Goal: Information Seeking & Learning: Learn about a topic

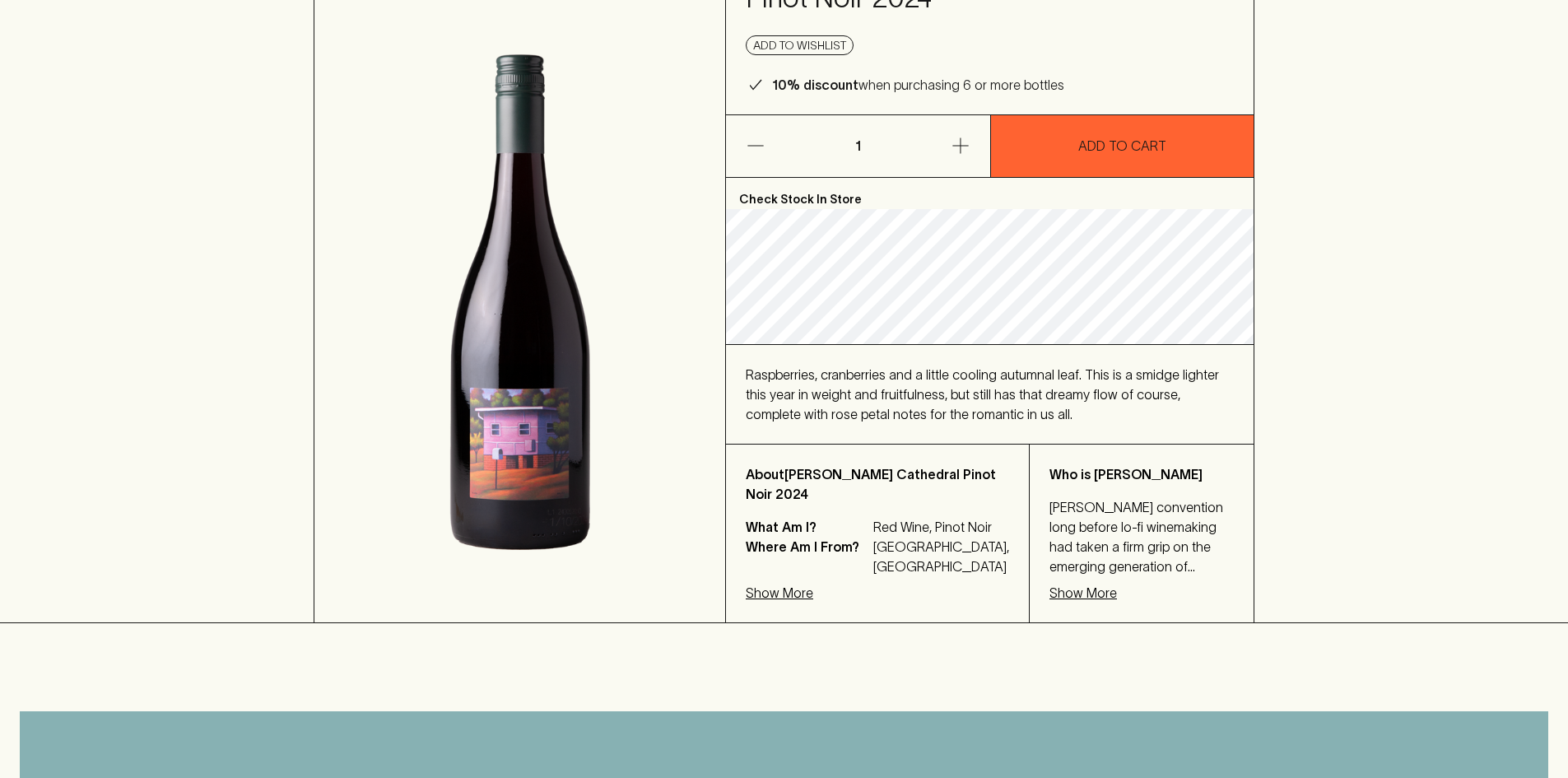
scroll to position [329, 0]
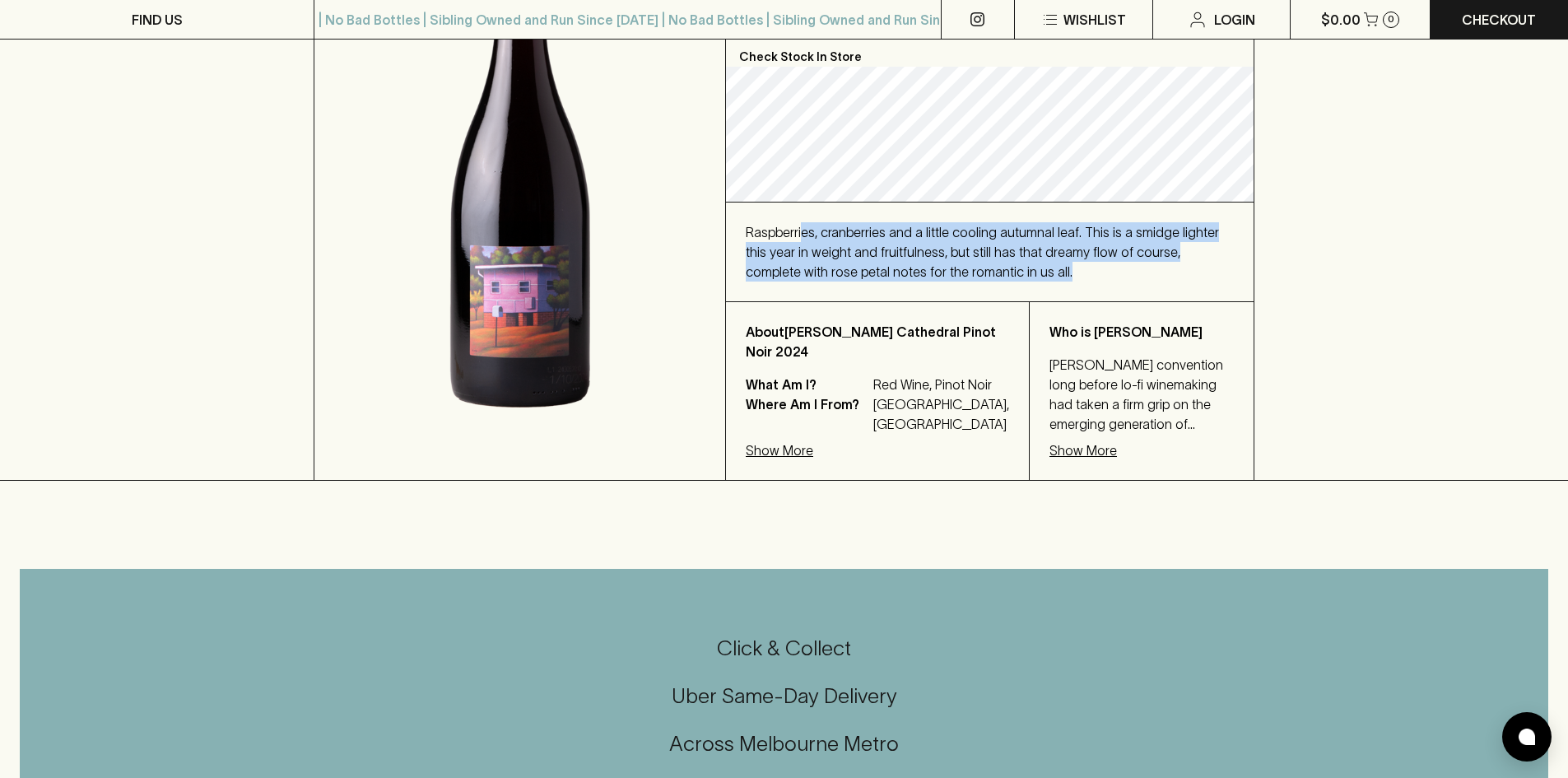
drag, startPoint x: 917, startPoint y: 248, endPoint x: 1154, endPoint y: 270, distance: 238.0
click at [1154, 270] on div "Raspberries, cranberries and a little cooling autumnal leaf. This is a smidge l…" at bounding box center [989, 252] width 488 height 59
drag, startPoint x: 779, startPoint y: 235, endPoint x: 1053, endPoint y: 267, distance: 275.9
click at [1053, 267] on div "Raspberries, cranberries and a little cooling autumnal leaf. This is a smidge l…" at bounding box center [989, 252] width 488 height 59
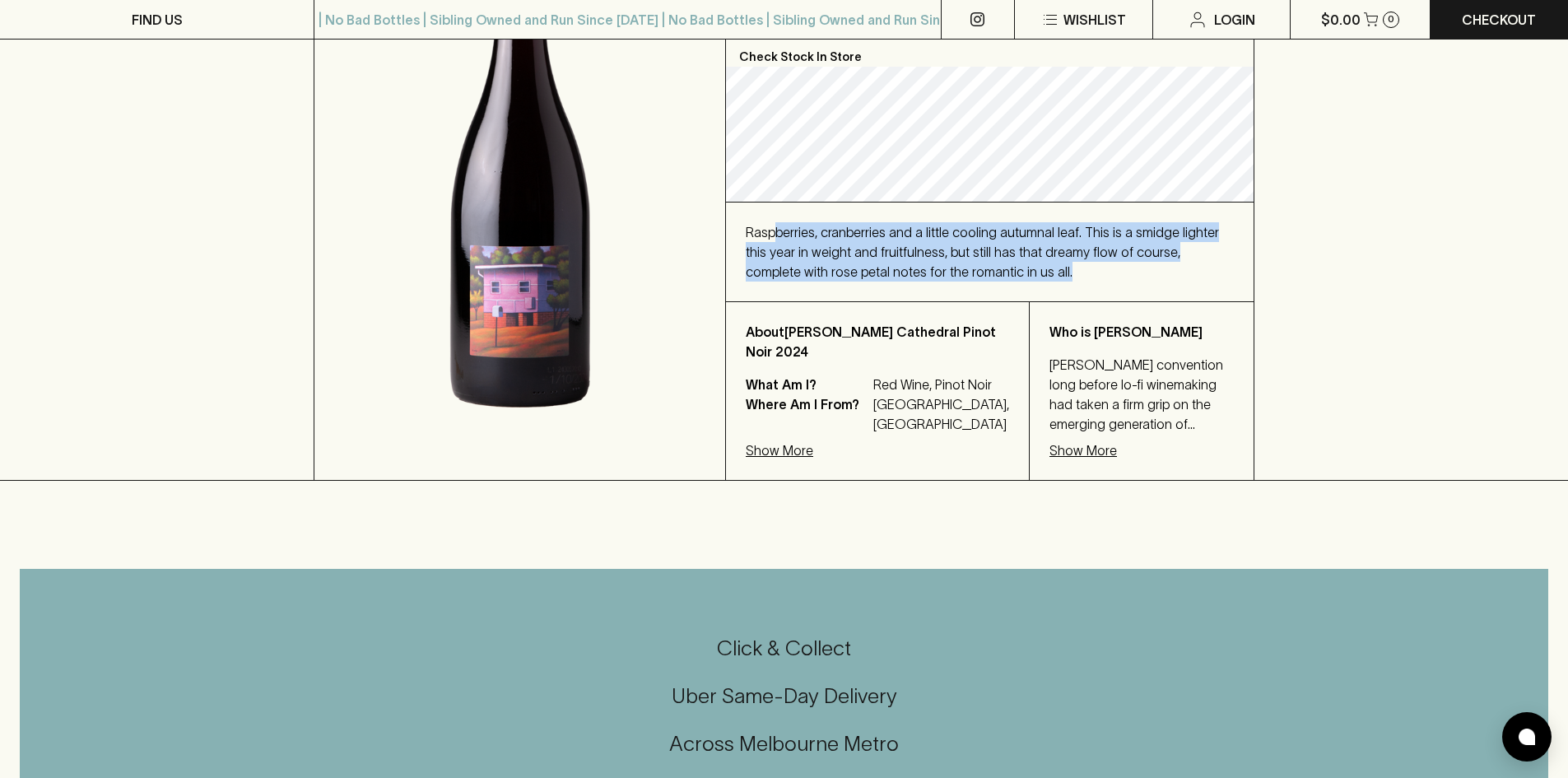
click at [1053, 267] on div "Raspberries, cranberries and a little cooling autumnal leaf. This is a smidge l…" at bounding box center [989, 252] width 488 height 59
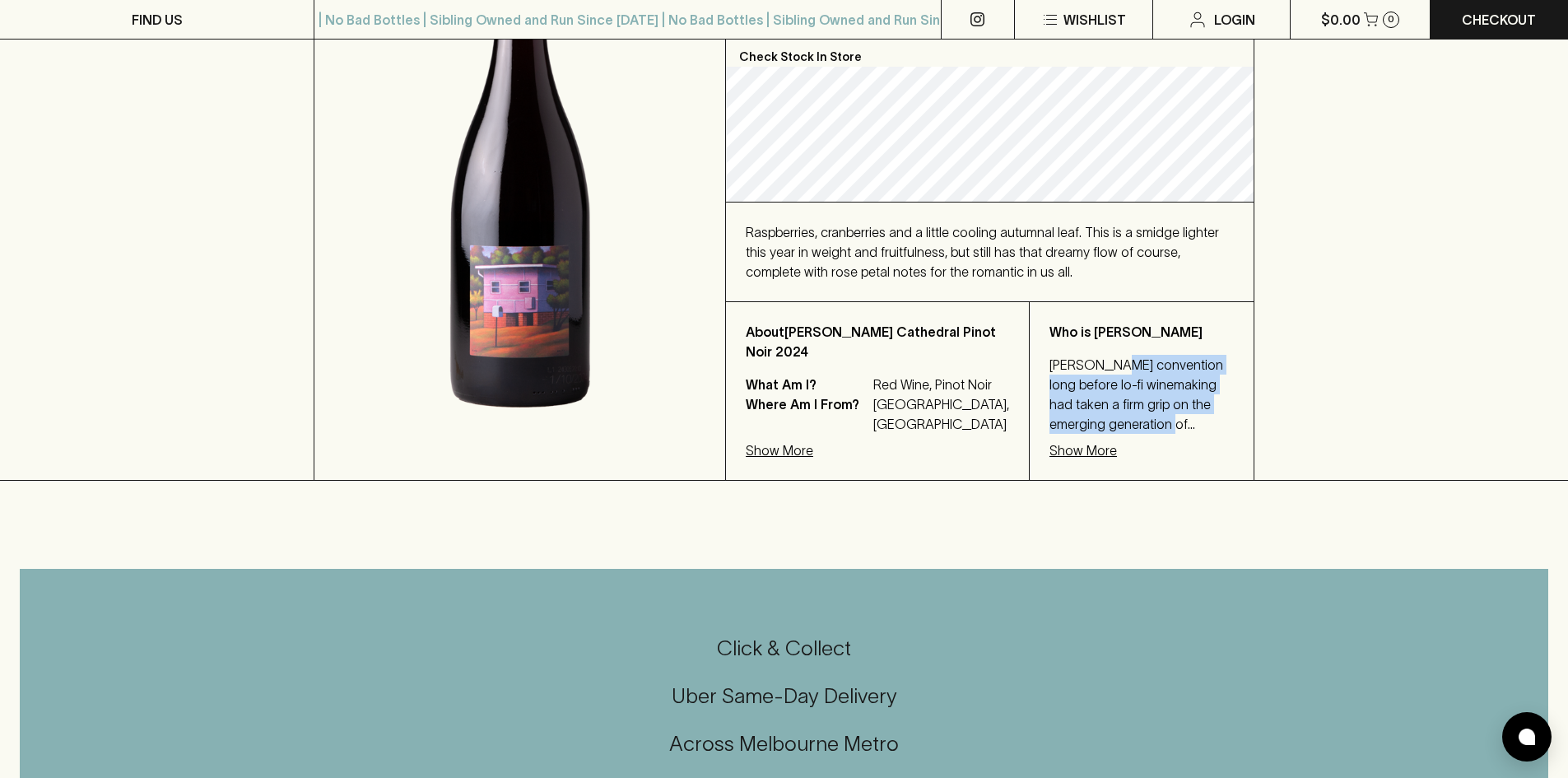
drag, startPoint x: 1074, startPoint y: 355, endPoint x: 1184, endPoint y: 406, distance: 121.2
click at [1184, 406] on p "[PERSON_NAME] convention long before lo-fi winemaking had taken a firm grip on …" at bounding box center [1141, 394] width 185 height 79
click at [1202, 418] on p "[PERSON_NAME] convention long before lo-fi winemaking had taken a firm grip on …" at bounding box center [1141, 394] width 185 height 79
click at [1065, 448] on p "Show More" at bounding box center [1083, 450] width 67 height 20
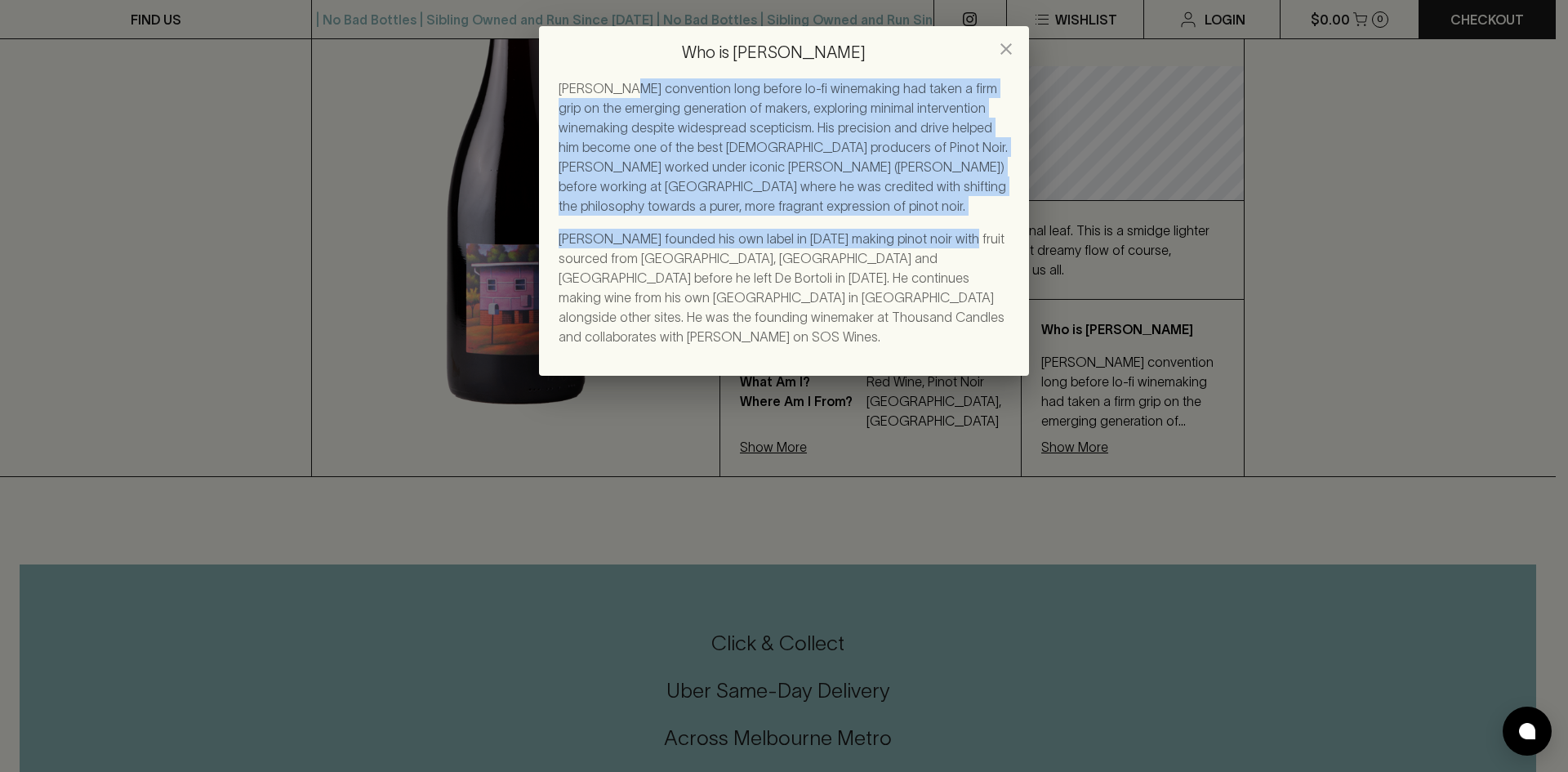
drag, startPoint x: 621, startPoint y: 95, endPoint x: 932, endPoint y: 247, distance: 346.2
click at [932, 247] on div "[PERSON_NAME] convention long before lo-fi winemaking had taken a firm grip on …" at bounding box center [784, 212] width 451 height 267
click at [911, 212] on p "[PERSON_NAME] convention long before lo-fi winemaking had taken a firm grip on …" at bounding box center [784, 147] width 451 height 137
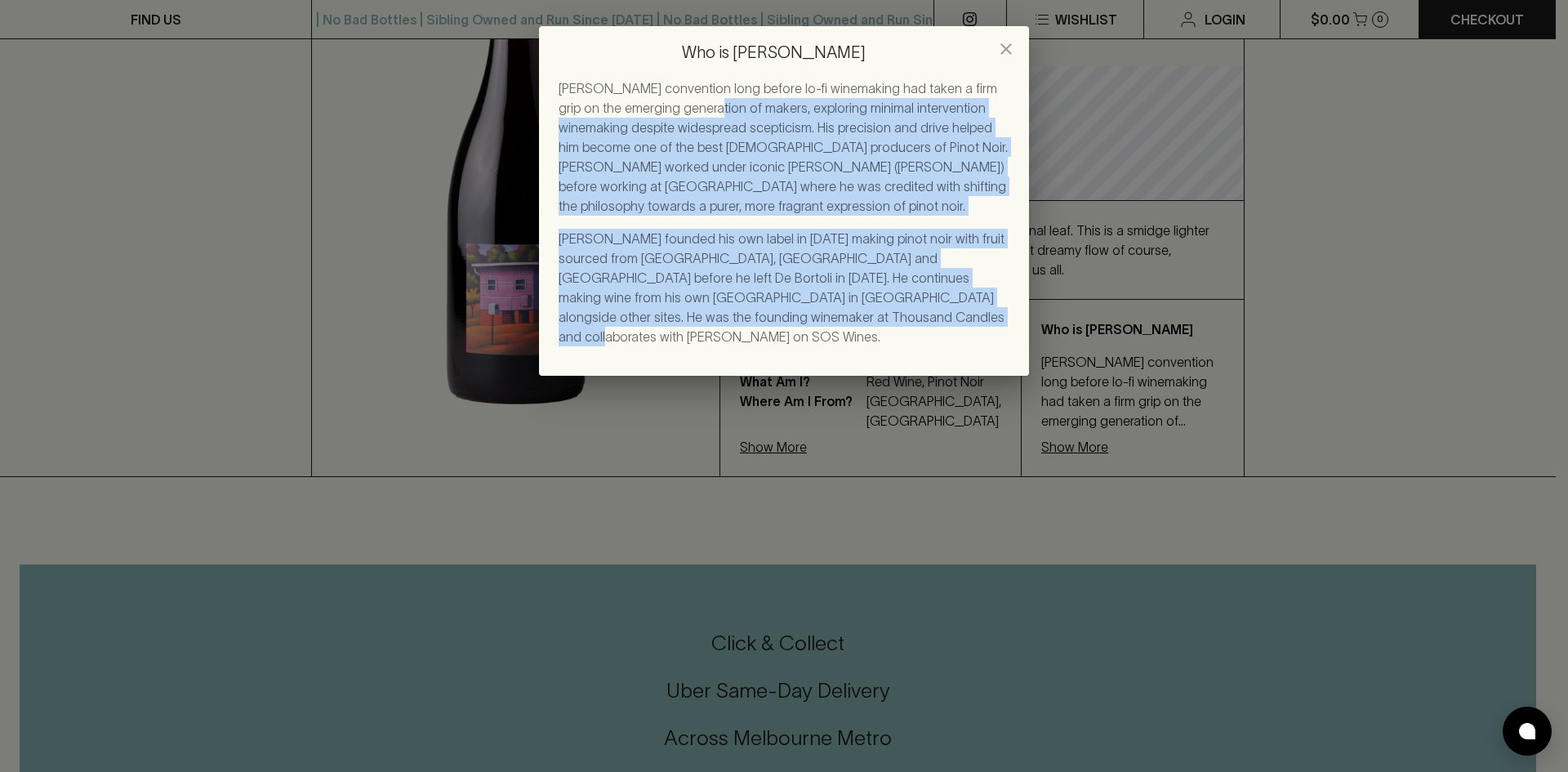
drag, startPoint x: 687, startPoint y: 99, endPoint x: 915, endPoint y: 323, distance: 319.6
click at [915, 323] on div "[PERSON_NAME] convention long before lo-fi winemaking had taken a firm grip on …" at bounding box center [784, 212] width 451 height 267
click at [915, 323] on p "[PERSON_NAME] founded his own label in [DATE] making pinot noir with fruit sour…" at bounding box center [784, 287] width 451 height 118
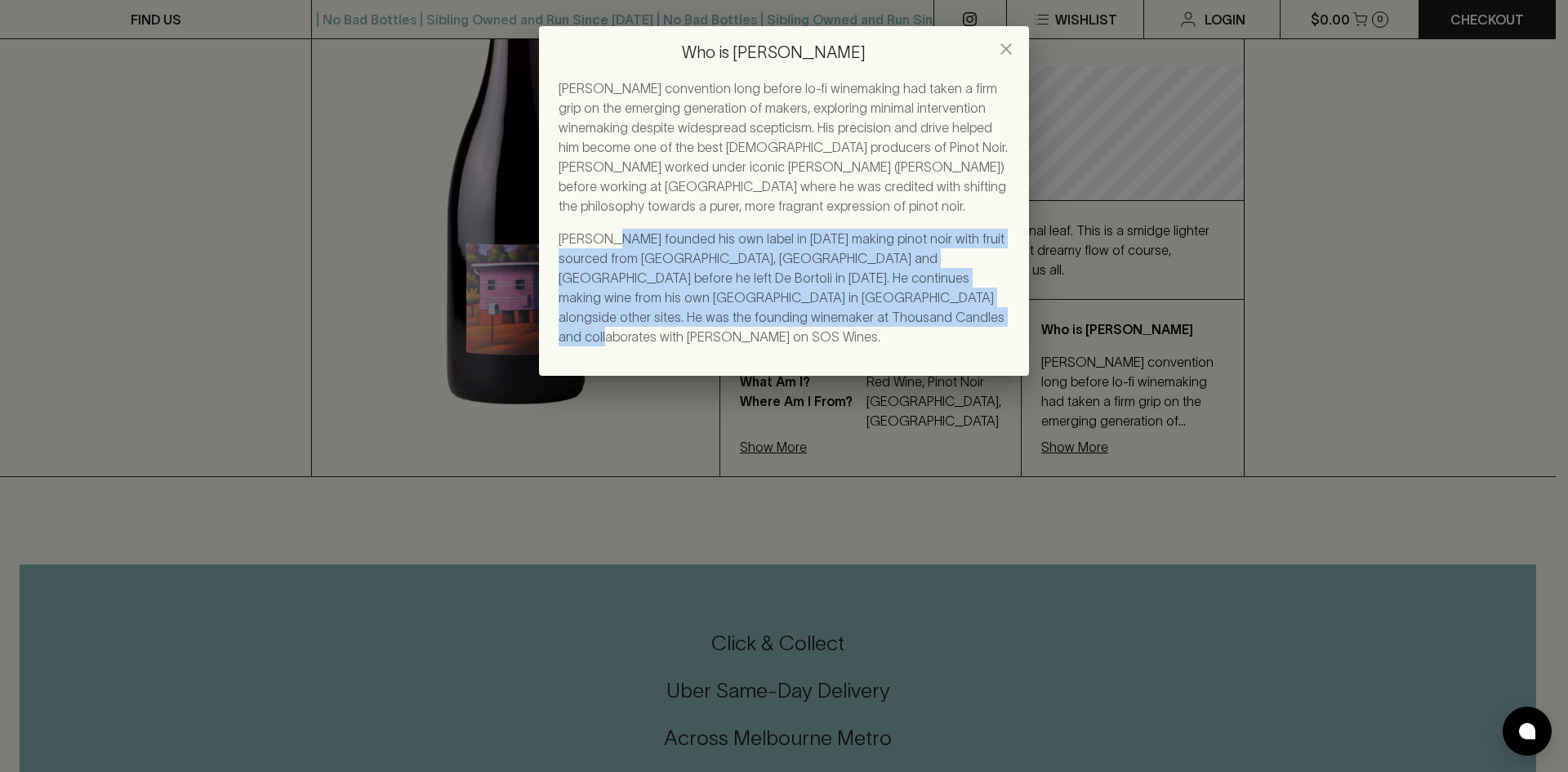
drag, startPoint x: 602, startPoint y: 238, endPoint x: 951, endPoint y: 321, distance: 358.7
click at [951, 321] on p "[PERSON_NAME] founded his own label in [DATE] making pinot noir with fruit sour…" at bounding box center [784, 287] width 451 height 118
drag, startPoint x: 605, startPoint y: 223, endPoint x: 832, endPoint y: 305, distance: 241.4
click at [832, 305] on div "[PERSON_NAME] convention long before lo-fi winemaking had taken a firm grip on …" at bounding box center [784, 212] width 451 height 267
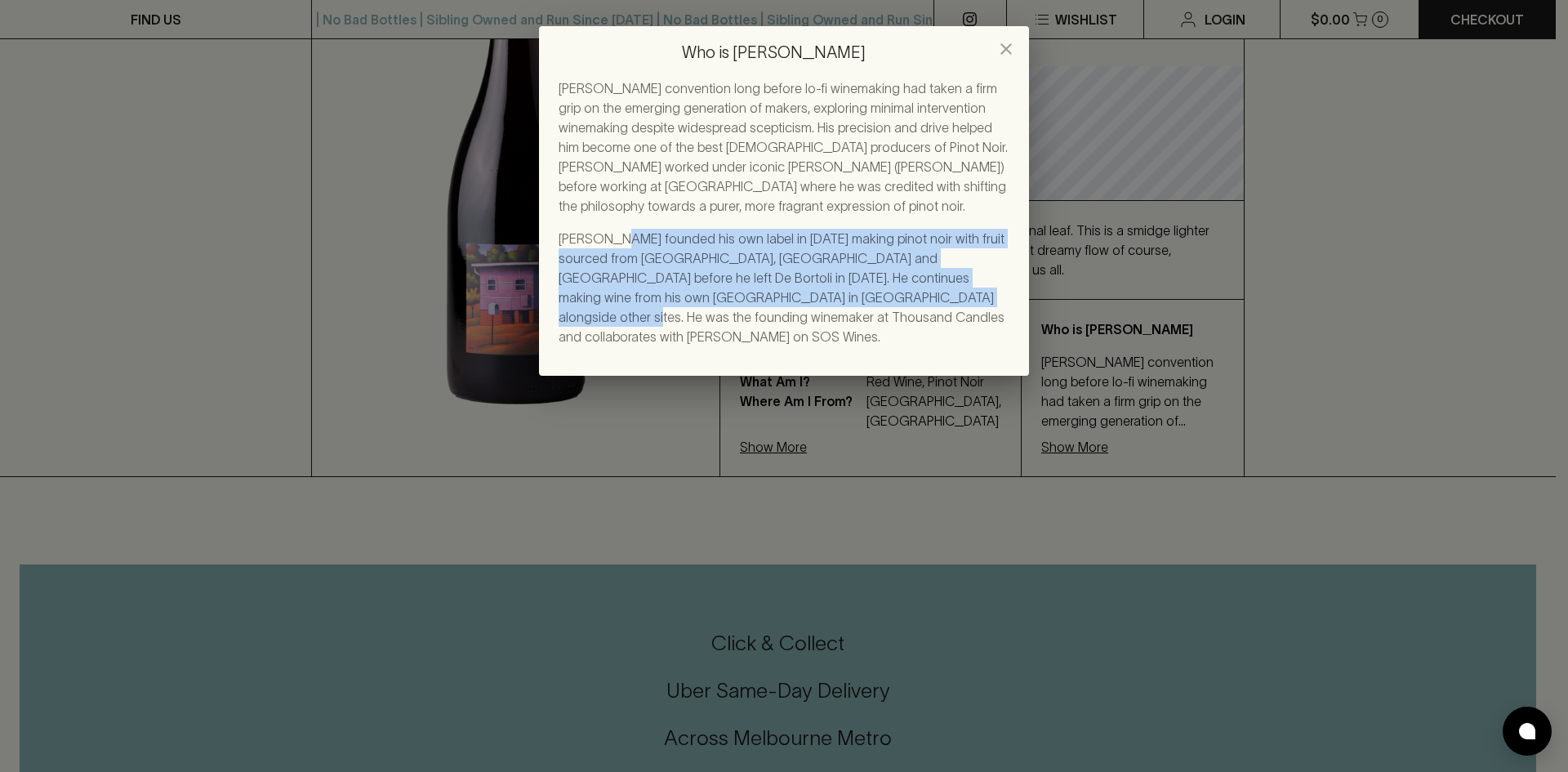
click at [832, 305] on p "[PERSON_NAME] founded his own label in [DATE] making pinot noir with fruit sour…" at bounding box center [784, 287] width 451 height 118
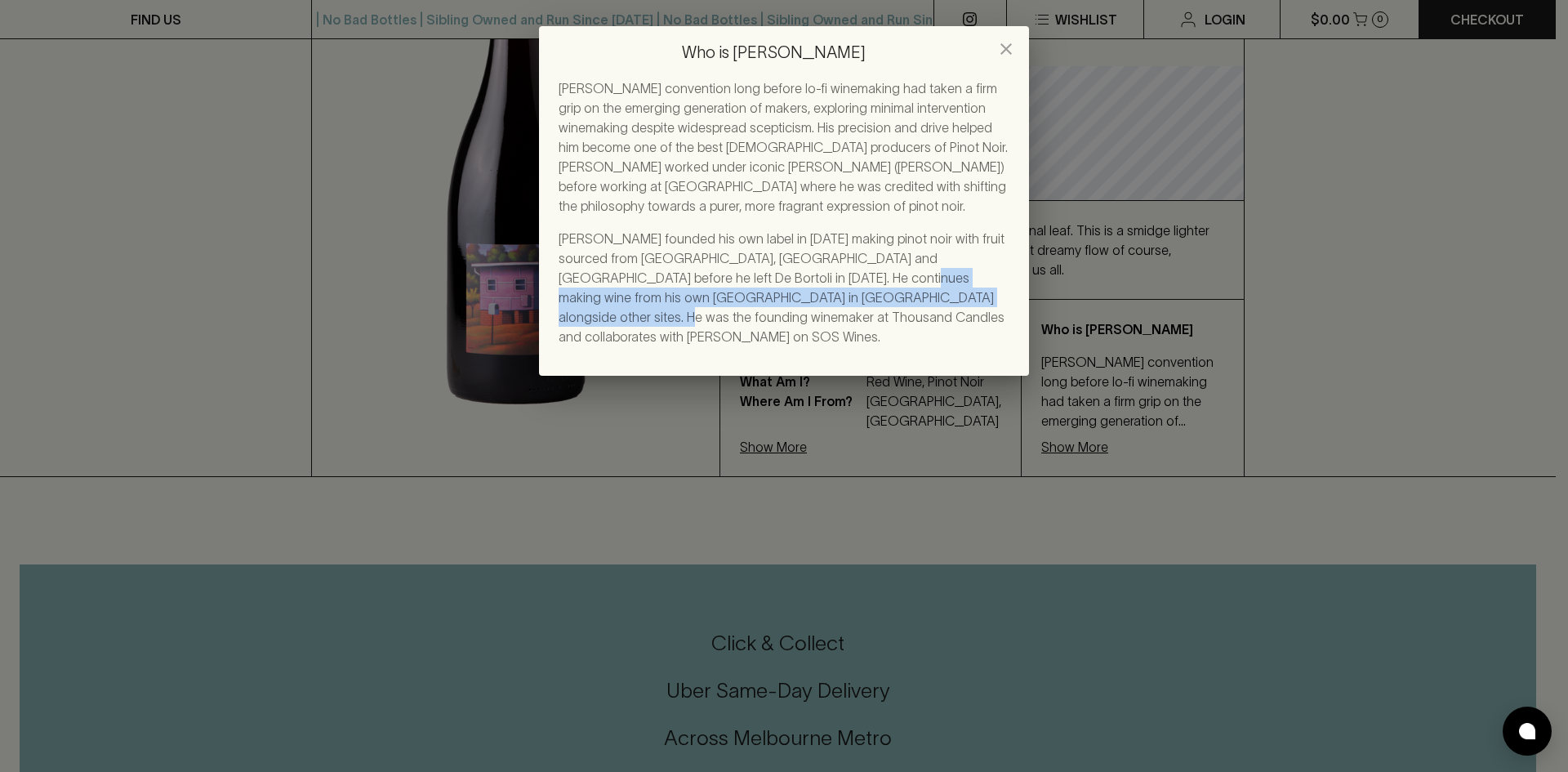
drag, startPoint x: 765, startPoint y: 274, endPoint x: 876, endPoint y: 295, distance: 113.0
click at [876, 295] on p "[PERSON_NAME] founded his own label in [DATE] making pinot noir with fruit sour…" at bounding box center [784, 287] width 451 height 118
click at [881, 310] on p "[PERSON_NAME] founded his own label in [DATE] making pinot noir with fruit sour…" at bounding box center [784, 287] width 451 height 118
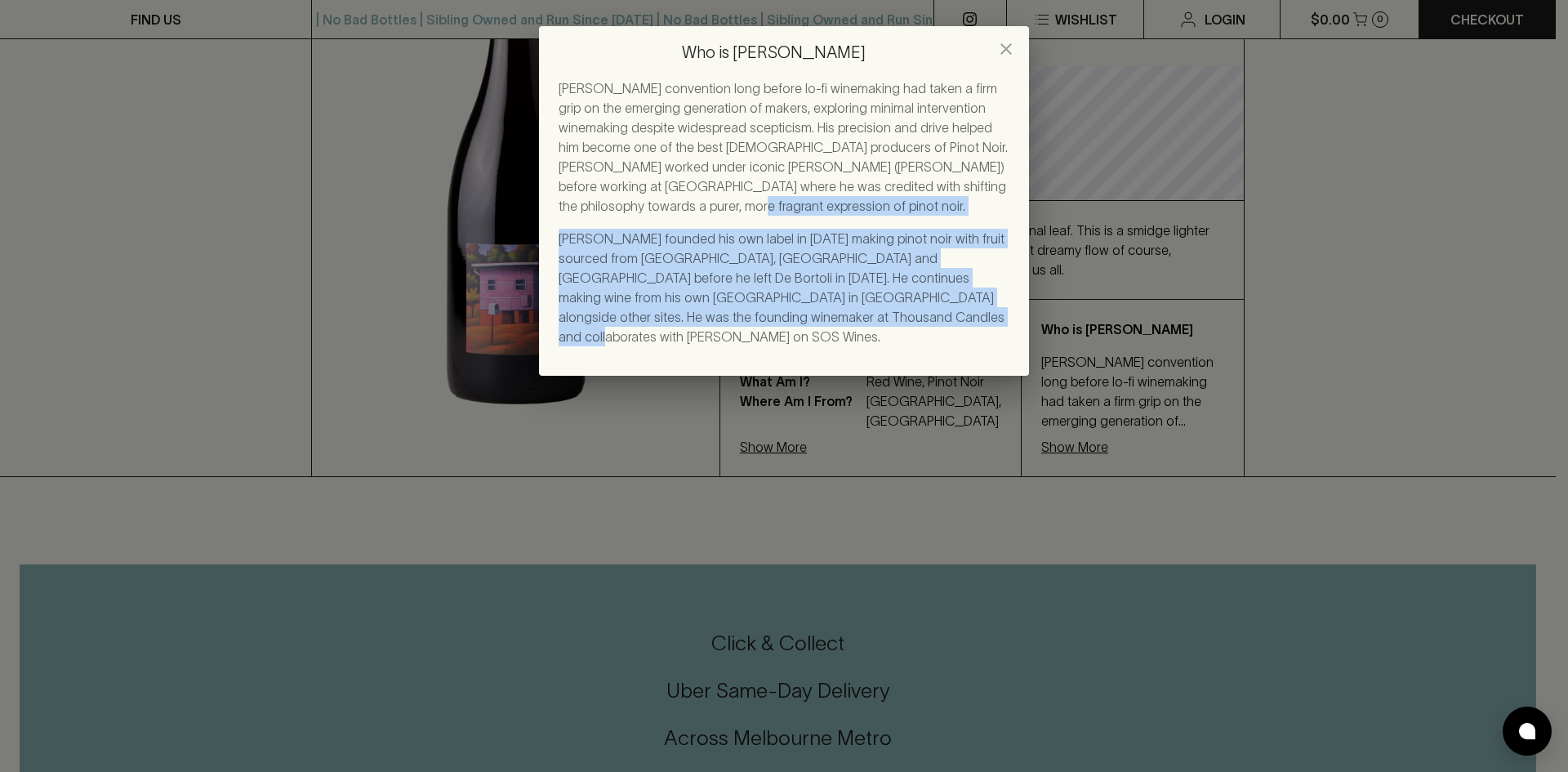
drag, startPoint x: 872, startPoint y: 316, endPoint x: 587, endPoint y: 211, distance: 303.7
click at [587, 211] on div "[PERSON_NAME] convention long before lo-fi winemaking had taken a firm grip on …" at bounding box center [784, 212] width 451 height 267
click at [587, 211] on p "[PERSON_NAME] convention long before lo-fi winemaking had taken a firm grip on …" at bounding box center [784, 147] width 451 height 137
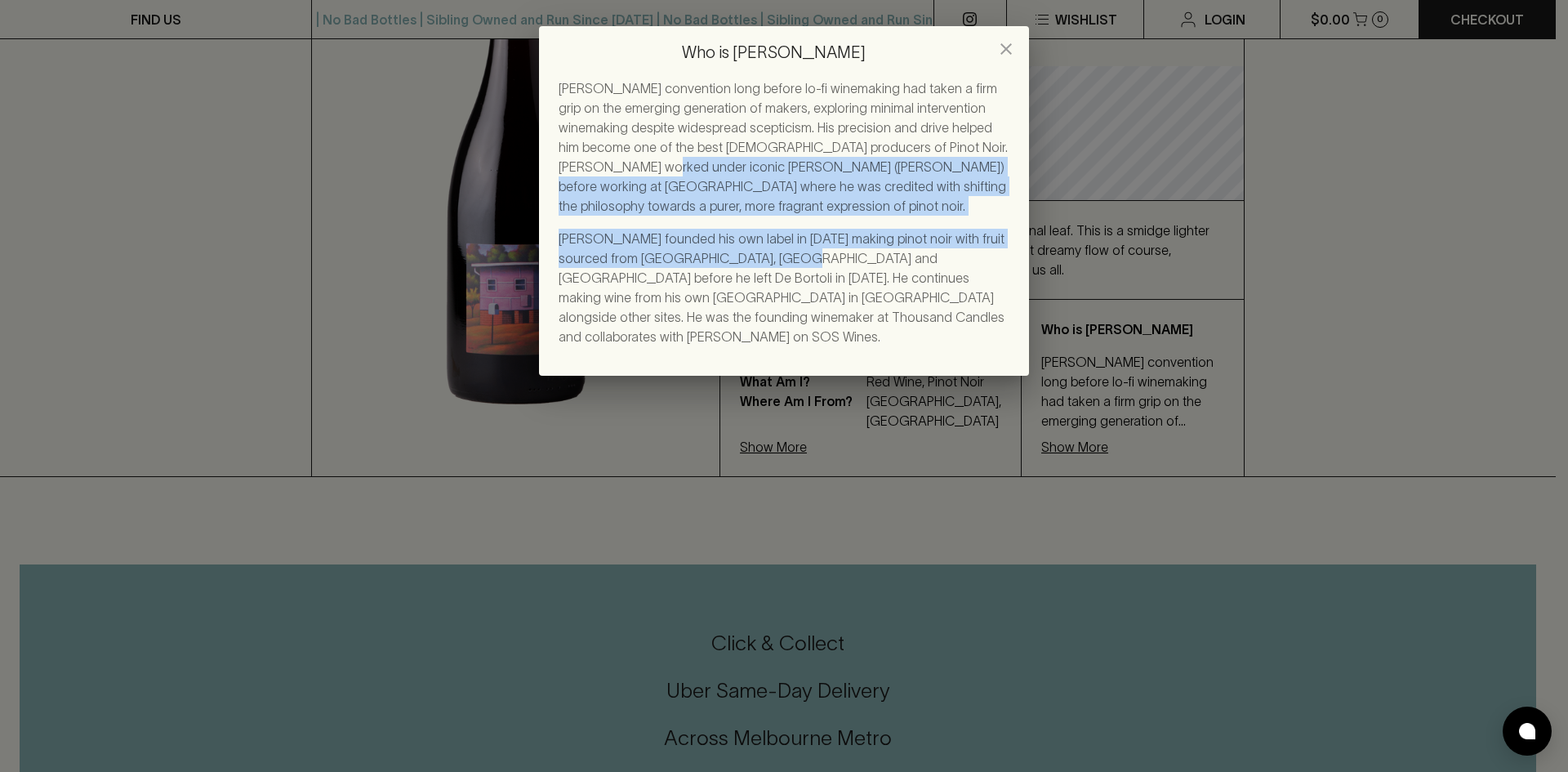
drag, startPoint x: 557, startPoint y: 164, endPoint x: 743, endPoint y: 264, distance: 211.2
click at [741, 264] on div "[PERSON_NAME] convention long before lo-fi winemaking had taken a firm grip on …" at bounding box center [784, 226] width 490 height 297
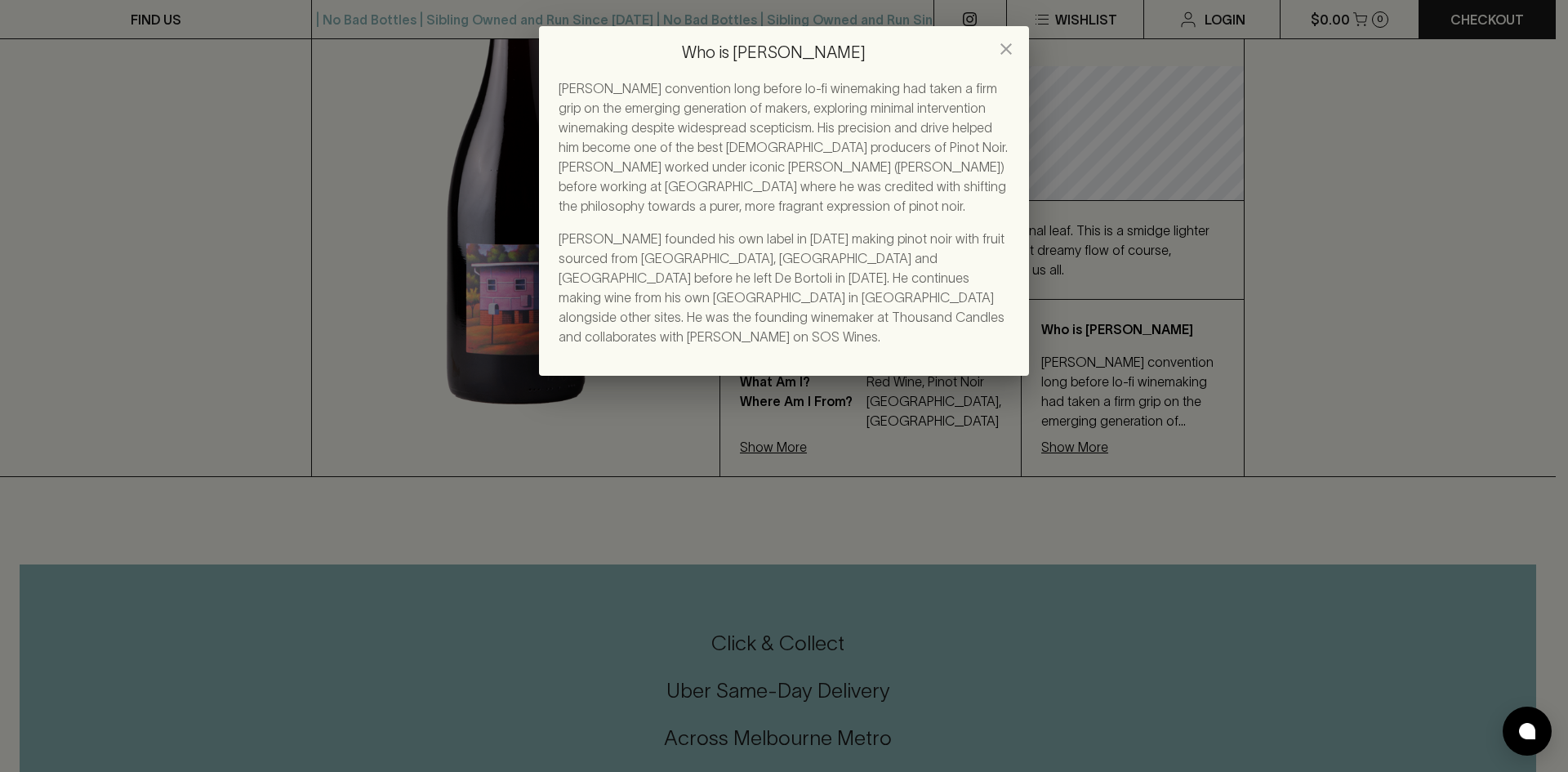
drag, startPoint x: 798, startPoint y: 283, endPoint x: 372, endPoint y: 228, distance: 429.5
click at [794, 284] on p "[PERSON_NAME] founded his own label in [DATE] making pinot noir with fruit sour…" at bounding box center [784, 287] width 451 height 118
click at [361, 224] on div "Who is [PERSON_NAME] [PERSON_NAME] convention long before lo-fi winemaking had …" at bounding box center [784, 386] width 1568 height 772
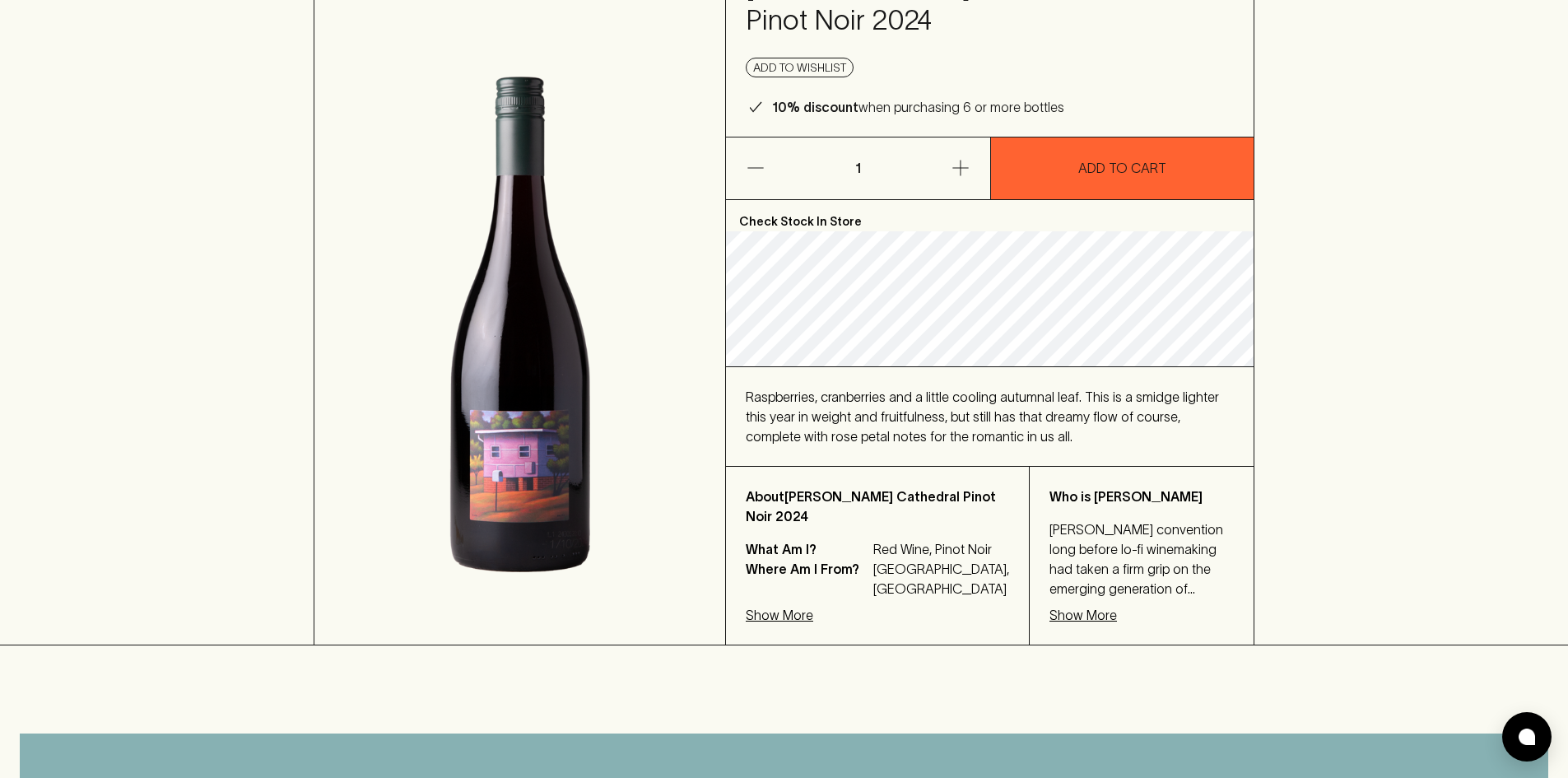
scroll to position [0, 0]
